Goal: Find specific page/section: Find specific page/section

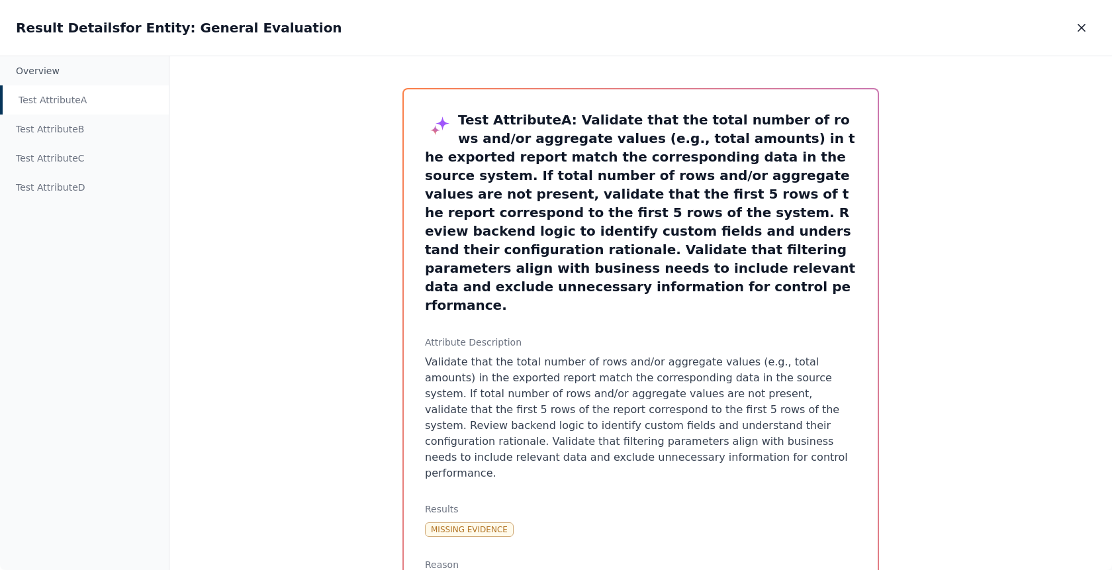
scroll to position [470, 0]
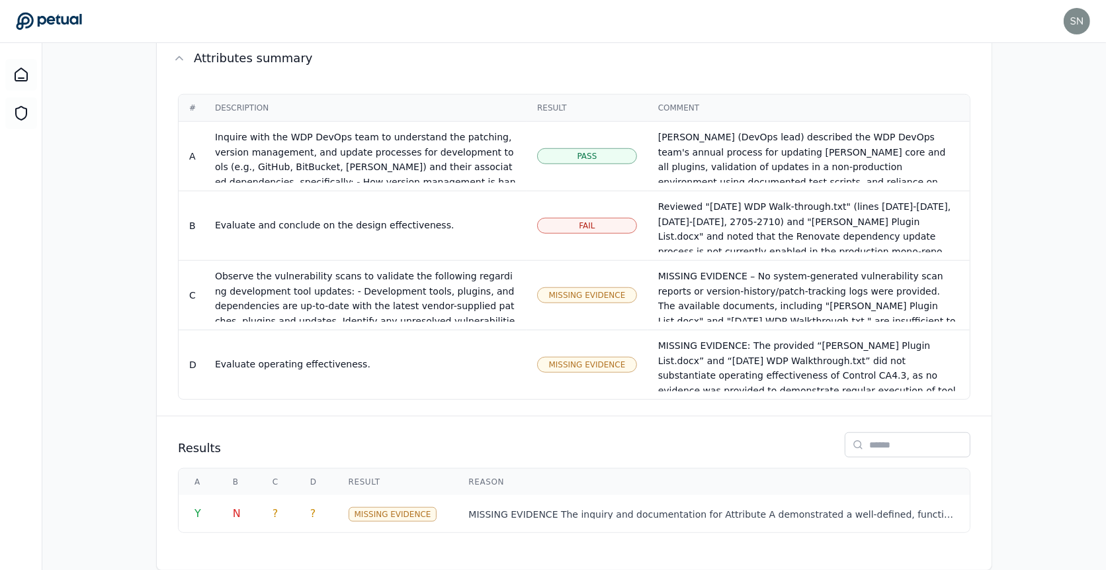
scroll to position [67, 0]
